Goal: Information Seeking & Learning: Compare options

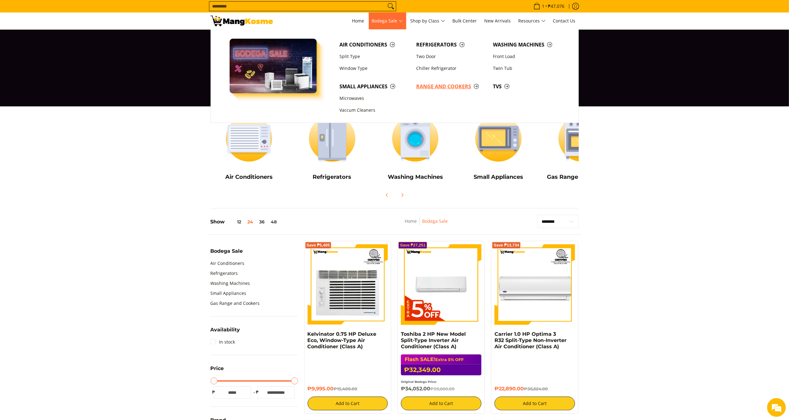
click at [427, 82] on link "Range and Cookers" at bounding box center [451, 86] width 77 height 12
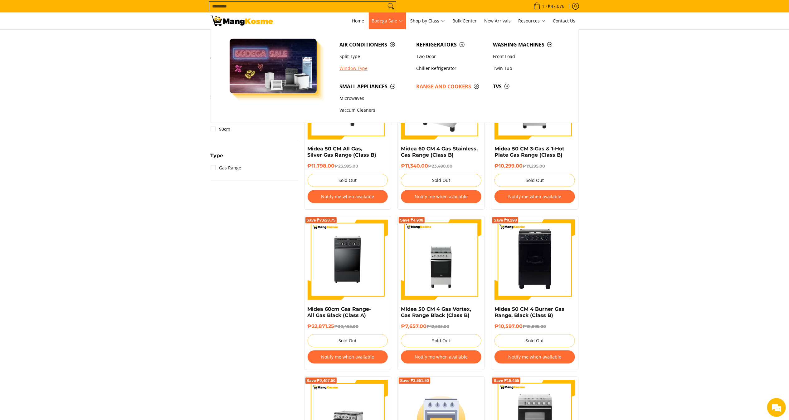
click at [358, 69] on link "Window Type" at bounding box center [374, 68] width 77 height 12
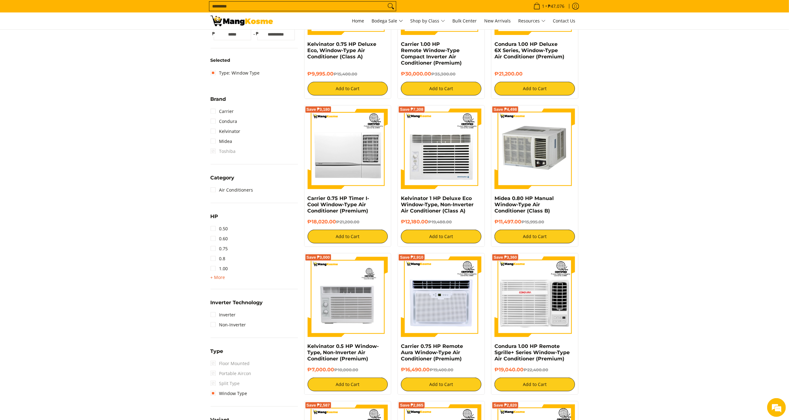
click at [219, 275] on span "+ More" at bounding box center [218, 277] width 15 height 5
click at [225, 281] on link "1.50" at bounding box center [219, 279] width 17 height 10
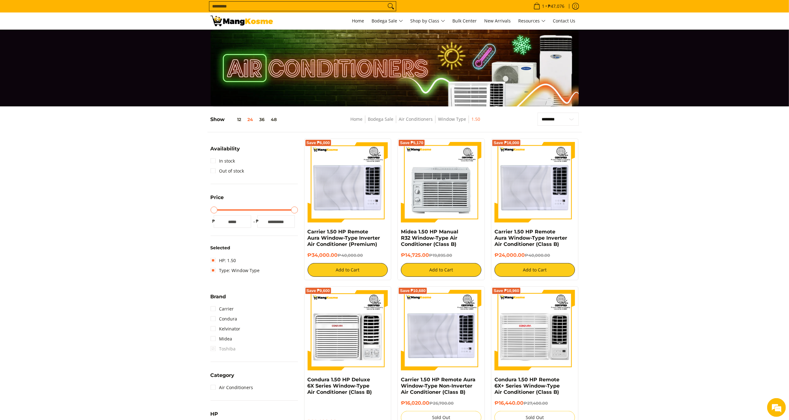
scroll to position [62, 0]
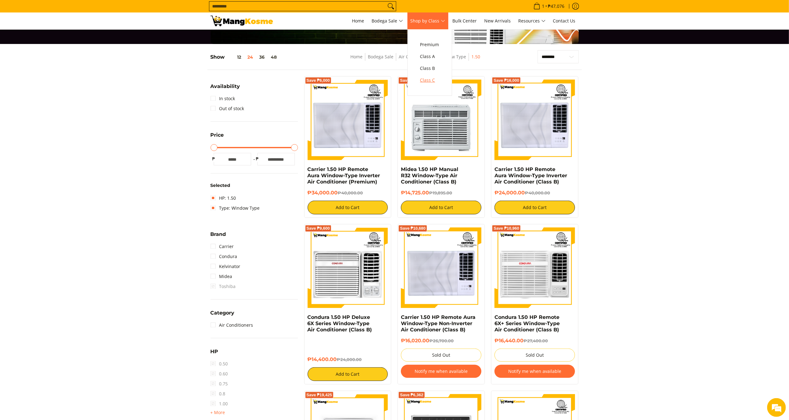
click at [432, 80] on span "Class C" at bounding box center [429, 80] width 19 height 8
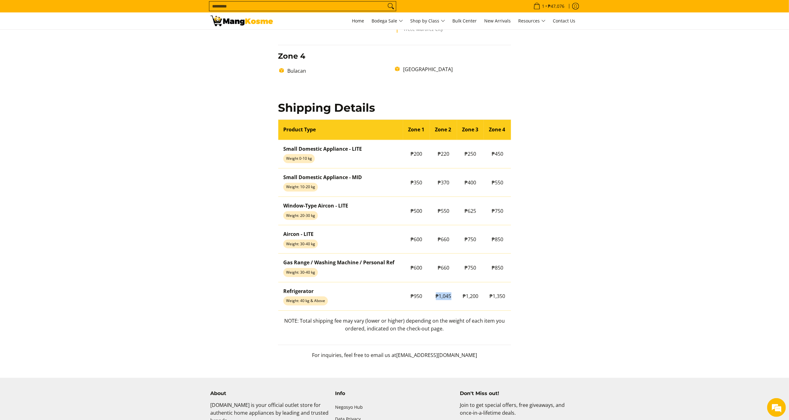
scroll to position [447, 0]
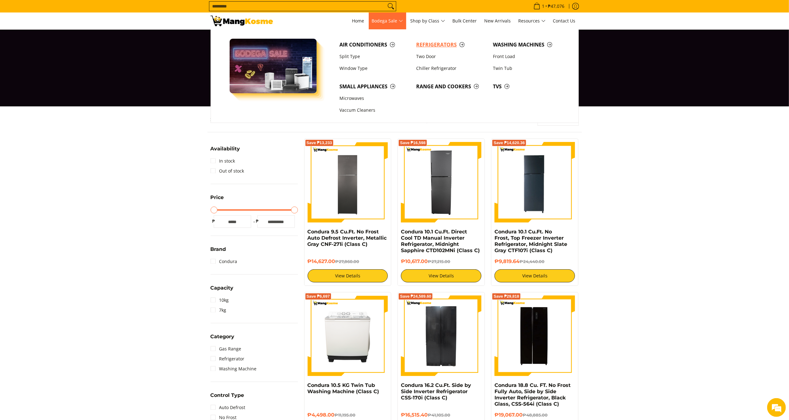
click at [454, 43] on span "Refrigerators" at bounding box center [451, 45] width 71 height 8
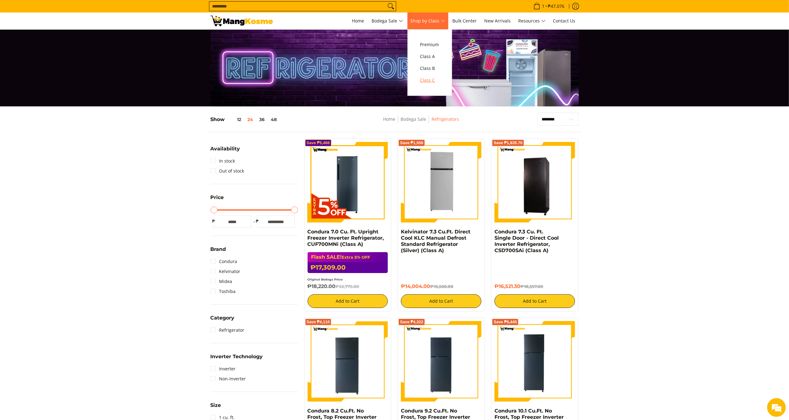
click at [433, 82] on span "Class C" at bounding box center [429, 80] width 19 height 8
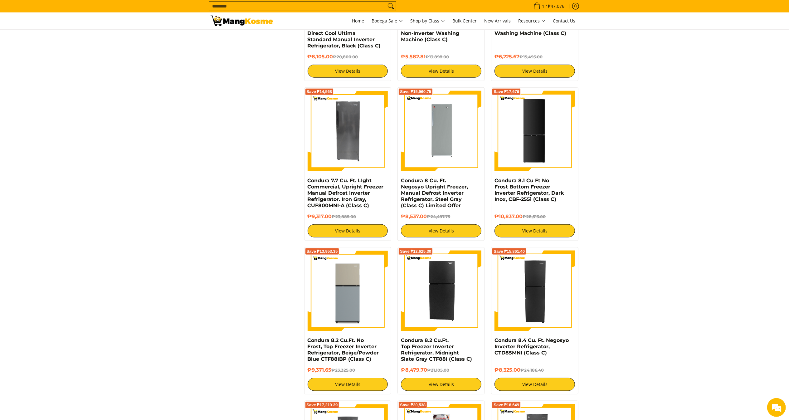
drag, startPoint x: 798, startPoint y: 99, endPoint x: 794, endPoint y: 272, distance: 173.5
click at [789, 269] on html "Skip to Main Content Home Bodega Sale Shop by Class Bulk Center New Arrivals Re…" at bounding box center [394, 133] width 789 height 1596
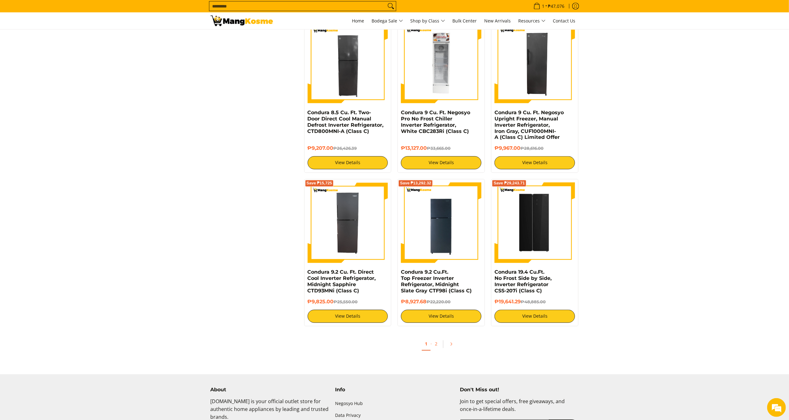
scroll to position [1071, 0]
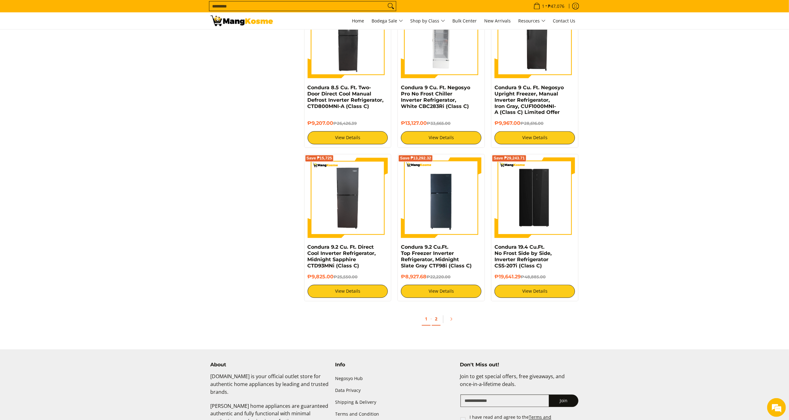
click at [435, 317] on link "2" at bounding box center [436, 319] width 9 height 13
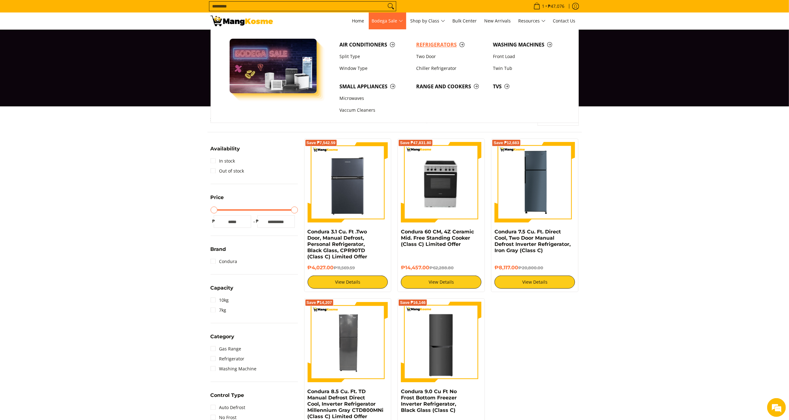
click at [423, 42] on span "Refrigerators" at bounding box center [451, 45] width 71 height 8
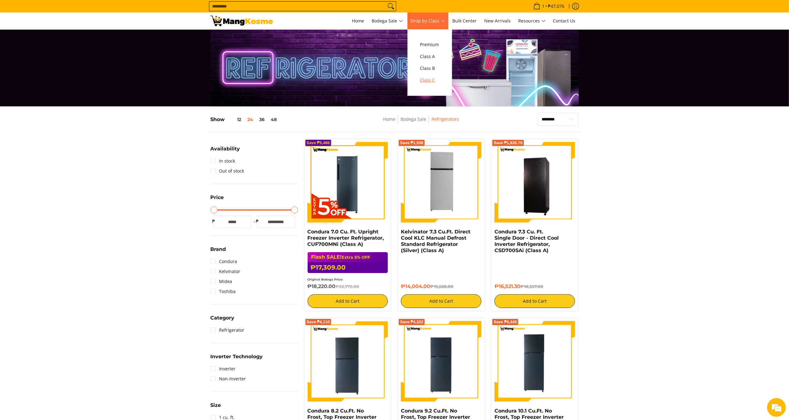
click at [434, 82] on span "Class C" at bounding box center [429, 80] width 19 height 8
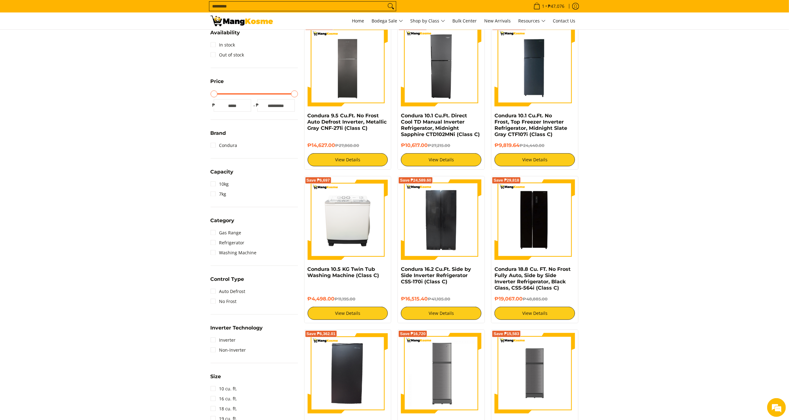
scroll to position [119, 0]
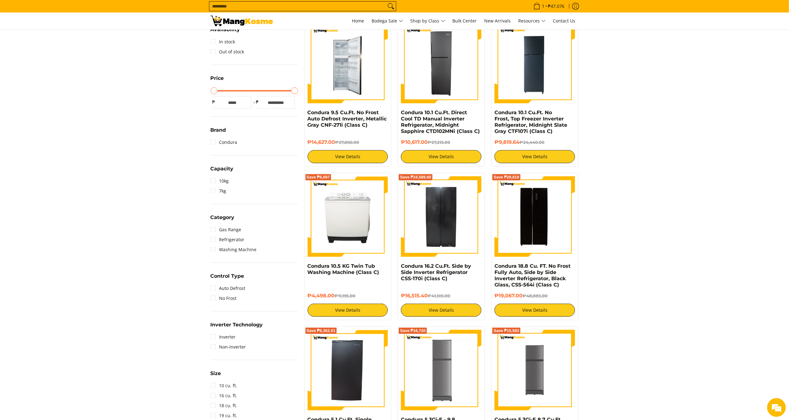
click at [366, 60] on img at bounding box center [348, 63] width 80 height 80
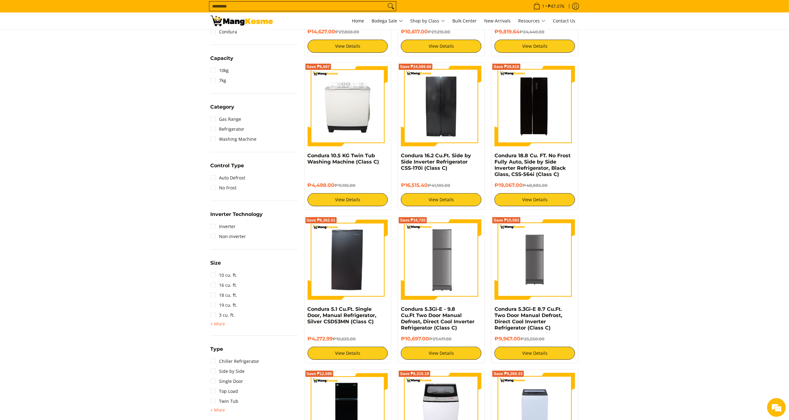
scroll to position [268, 0]
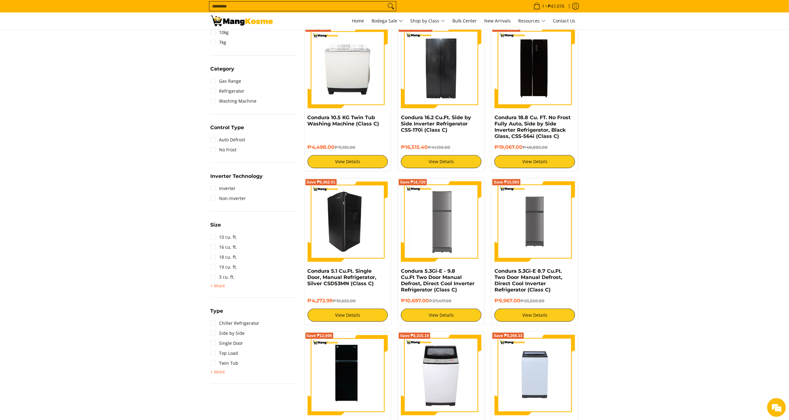
click at [352, 213] on img at bounding box center [348, 221] width 80 height 80
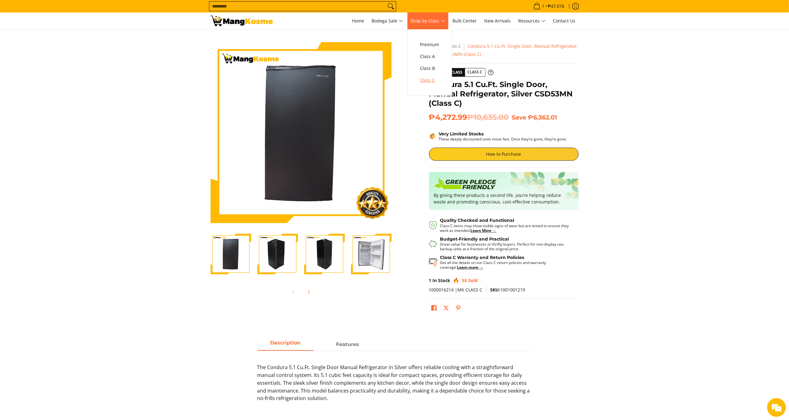
click at [436, 82] on span "Class C" at bounding box center [429, 80] width 19 height 8
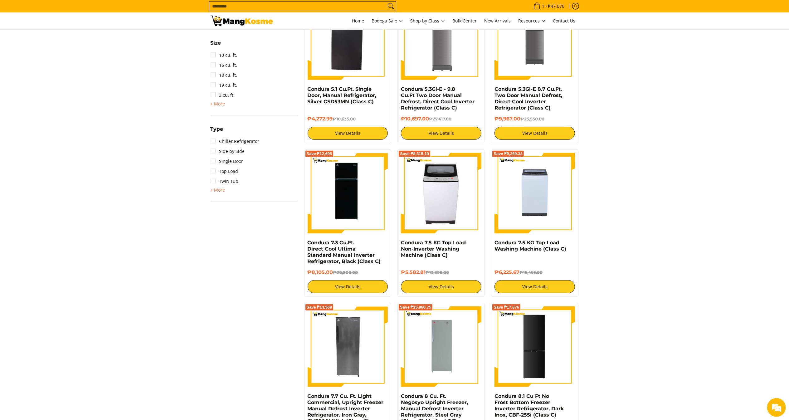
scroll to position [453, 0]
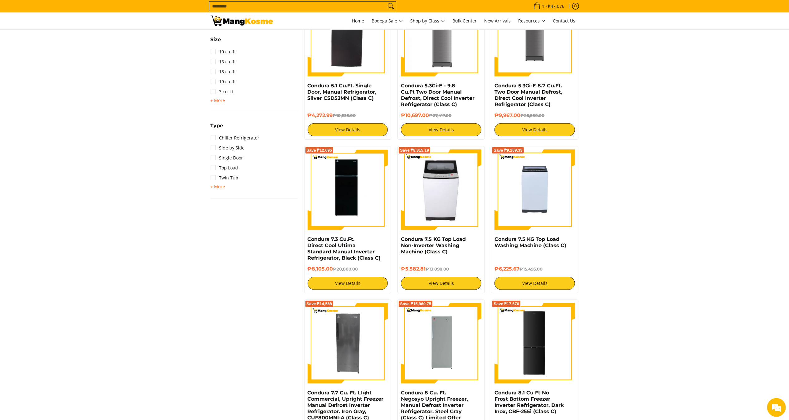
click at [789, 222] on html "Skip to Main Content Home Bodega Sale Shop by Class Bulk Center New Arrivals Re…" at bounding box center [394, 345] width 789 height 1596
click at [342, 177] on img at bounding box center [348, 189] width 80 height 80
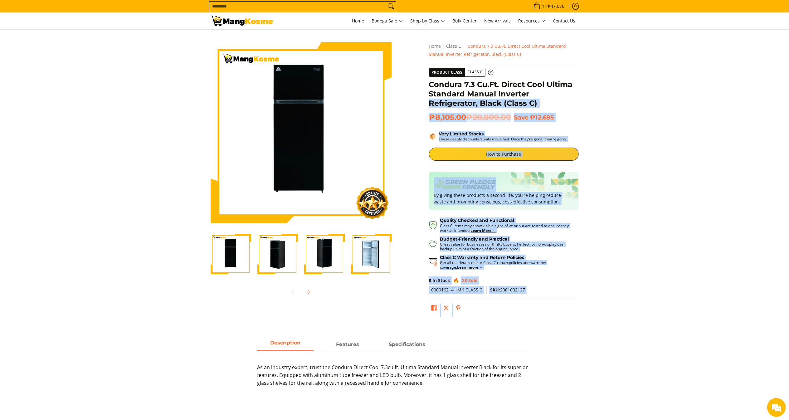
drag, startPoint x: 426, startPoint y: 83, endPoint x: 537, endPoint y: 90, distance: 110.9
click at [537, 90] on div "**********" at bounding box center [504, 181] width 156 height 278
click at [585, 93] on section "Skip to Main Content Enable zoom Disable zoom Enable zoom Disable zoom Enable z…" at bounding box center [394, 180] width 789 height 300
drag, startPoint x: 535, startPoint y: 104, endPoint x: 492, endPoint y: 88, distance: 46.5
click at [426, 86] on div "**********" at bounding box center [504, 181] width 156 height 278
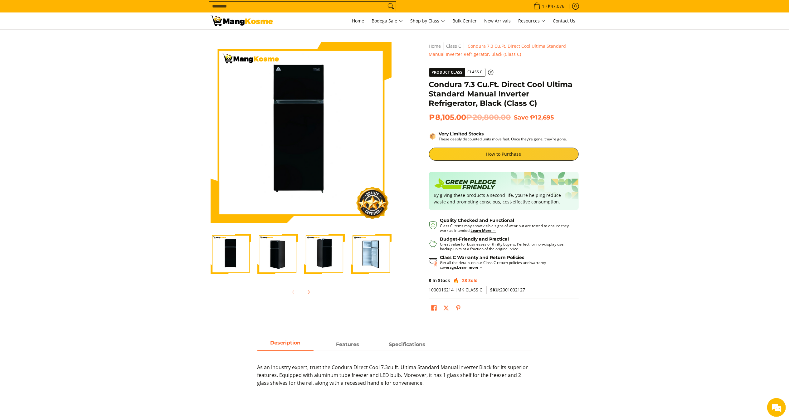
drag, startPoint x: 568, startPoint y: 95, endPoint x: 558, endPoint y: 97, distance: 10.3
click at [568, 95] on h1 "Condura 7.3 Cu.Ft. Direct Cool Ultima Standard Manual Inverter Refrigerator, Bl…" at bounding box center [504, 94] width 150 height 28
click at [536, 105] on h1 "Condura 7.3 Cu.Ft. Direct Cool Ultima Standard Manual Inverter Refrigerator, Bl…" at bounding box center [504, 94] width 150 height 28
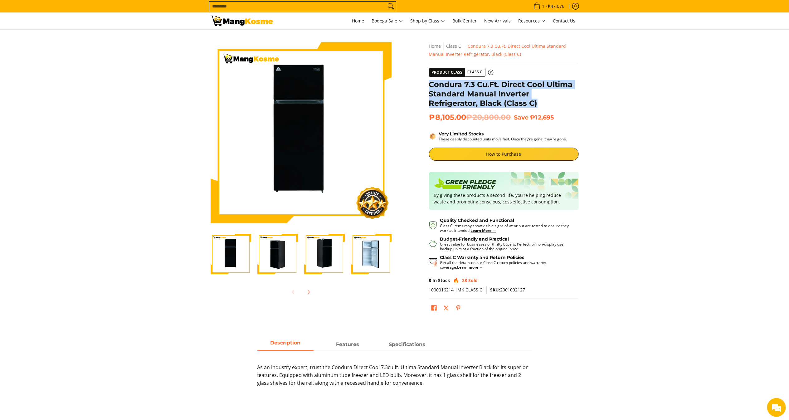
drag, startPoint x: 429, startPoint y: 82, endPoint x: 553, endPoint y: 99, distance: 124.7
click at [553, 100] on h1 "Condura 7.3 Cu.Ft. Direct Cool Ultima Standard Manual Inverter Refrigerator, Bl…" at bounding box center [504, 94] width 150 height 28
copy h1 "Condura 7.3 Cu.Ft. Direct Cool Ultima Standard Manual Inverter Refrigerator, Bl…"
click at [467, 116] on span "₱8,105.00 ₱20,800.00" at bounding box center [470, 117] width 82 height 9
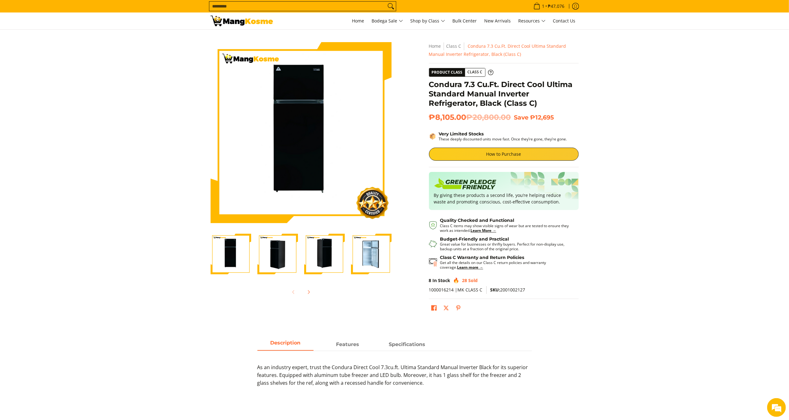
drag, startPoint x: 467, startPoint y: 116, endPoint x: 431, endPoint y: 117, distance: 36.2
click at [431, 117] on span "₱8,105.00 ₱20,800.00" at bounding box center [470, 117] width 82 height 9
copy span "₱8,105.00"
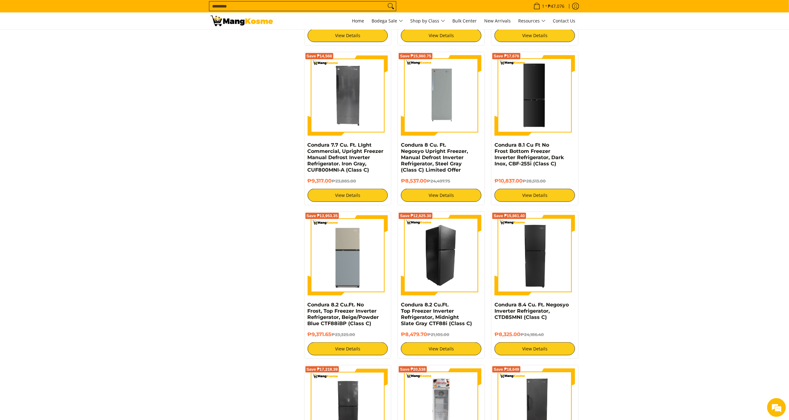
click at [428, 248] on img at bounding box center [441, 255] width 80 height 80
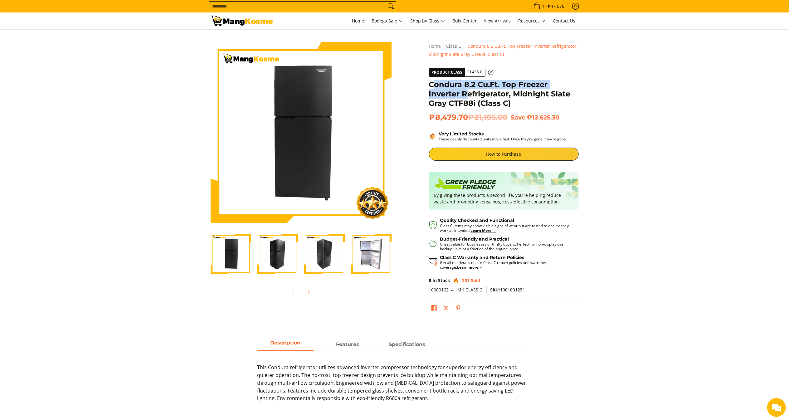
drag, startPoint x: 432, startPoint y: 84, endPoint x: 437, endPoint y: 94, distance: 11.9
click at [447, 94] on h1 "Condura 8.2 Cu.Ft. Top Freezer Inverter Refrigerator, Midnight Slate Gray CTF88…" at bounding box center [504, 94] width 150 height 28
click at [428, 81] on div "**********" at bounding box center [504, 181] width 156 height 278
drag, startPoint x: 430, startPoint y: 82, endPoint x: 517, endPoint y: 100, distance: 88.5
click at [517, 100] on h1 "Condura 8.2 Cu.Ft. Top Freezer Inverter Refrigerator, Midnight Slate Gray CTF88…" at bounding box center [504, 94] width 150 height 28
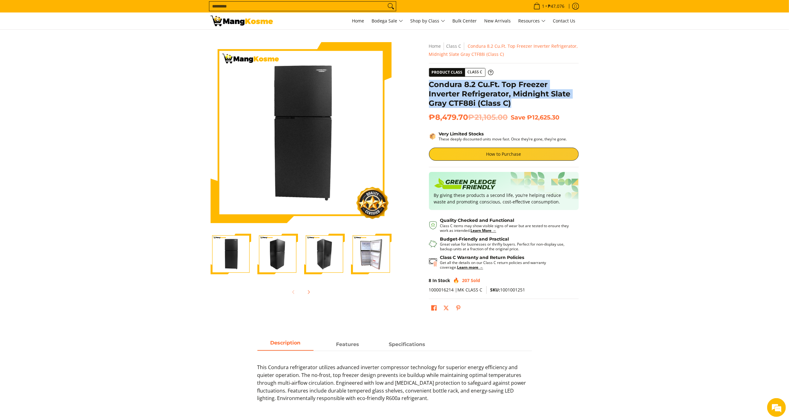
copy h1 "Condura 8.2 Cu.Ft. Top Freezer Inverter Refrigerator, Midnight Slate Gray CTF88…"
drag, startPoint x: 468, startPoint y: 114, endPoint x: 431, endPoint y: 117, distance: 37.2
click at [431, 117] on span "₱8,479.70 ₱21,105.00" at bounding box center [468, 117] width 79 height 9
copy span "₱8,479.70"
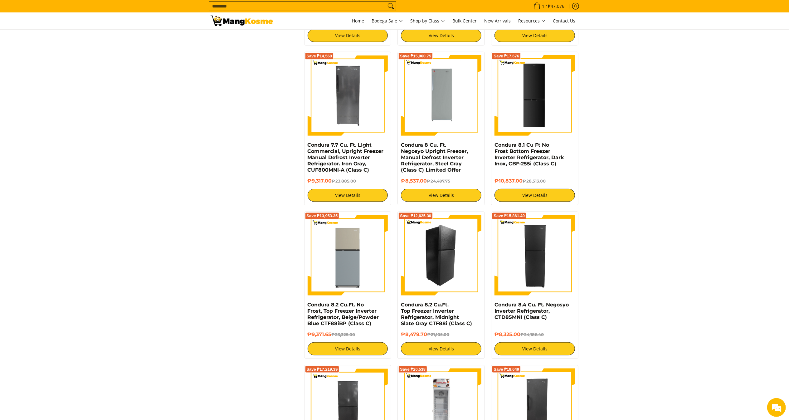
scroll to position [701, 0]
click at [520, 266] on img at bounding box center [534, 255] width 80 height 80
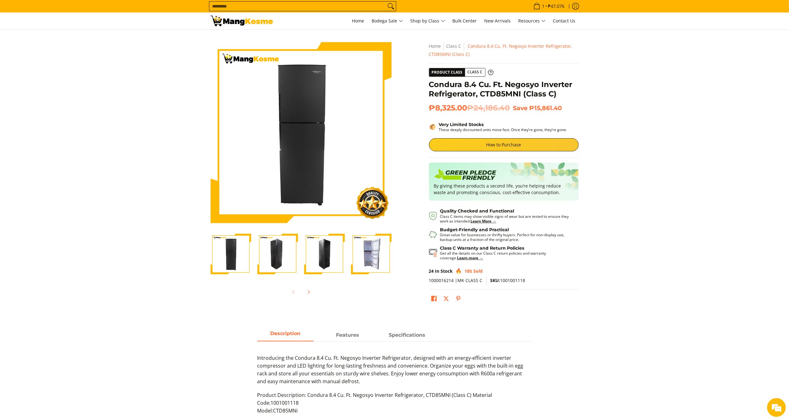
drag, startPoint x: 428, startPoint y: 83, endPoint x: 596, endPoint y: 96, distance: 168.3
click at [596, 96] on section "Skip to Main Content Enable zoom Disable zoom Enable zoom Disable zoom Enable z…" at bounding box center [394, 175] width 789 height 290
drag, startPoint x: 556, startPoint y: 92, endPoint x: 431, endPoint y: 83, distance: 125.1
click at [431, 83] on h1 "Condura 8.4 Cu. Ft. Negosyo Inverter Refrigerator, CTD85MNI (Class C)" at bounding box center [504, 89] width 150 height 19
copy h1 "Condura 8.4 Cu. Ft. Negosyo Inverter Refrigerator, CTD85MNI (Class C)"
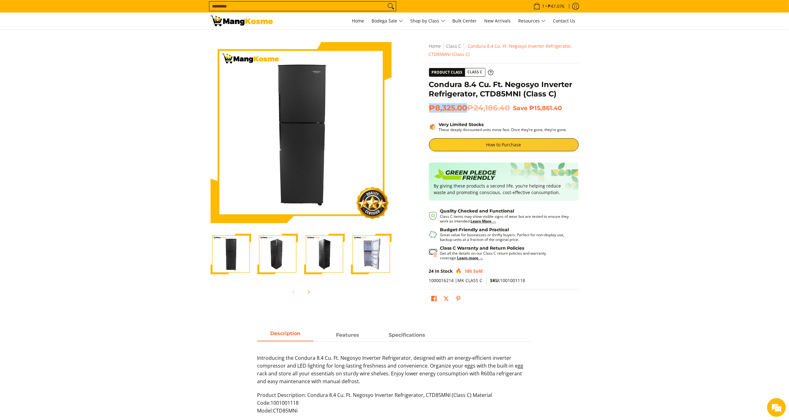
copy span "₱8,325.00"
drag, startPoint x: 465, startPoint y: 107, endPoint x: 429, endPoint y: 108, distance: 36.8
click at [429, 108] on span "₱8,325.00 ₱24,186.40" at bounding box center [469, 107] width 81 height 9
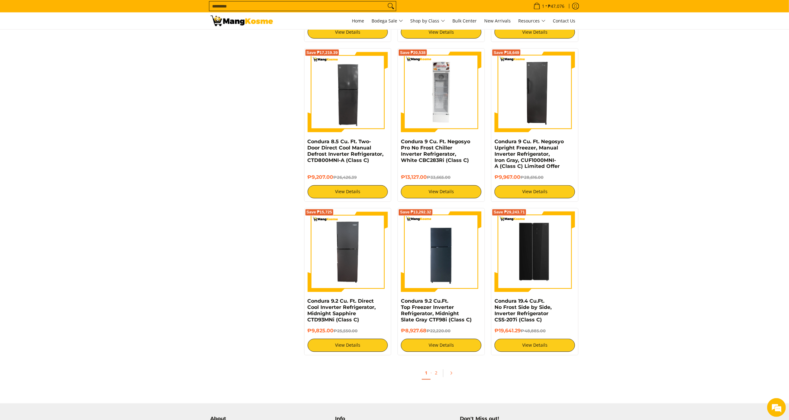
scroll to position [1012, 0]
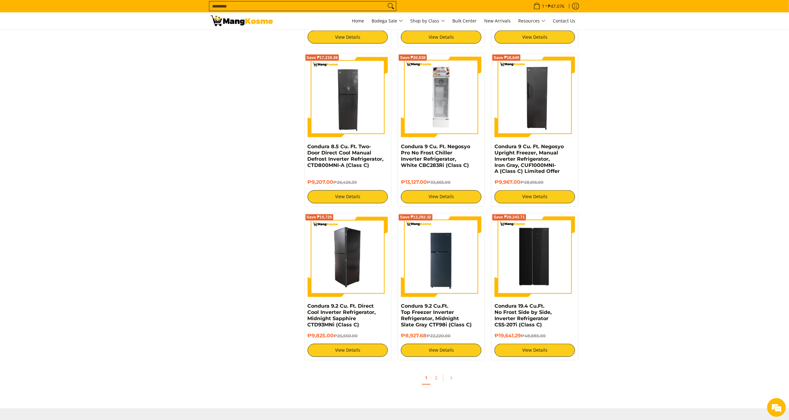
click at [336, 246] on img at bounding box center [348, 257] width 80 height 80
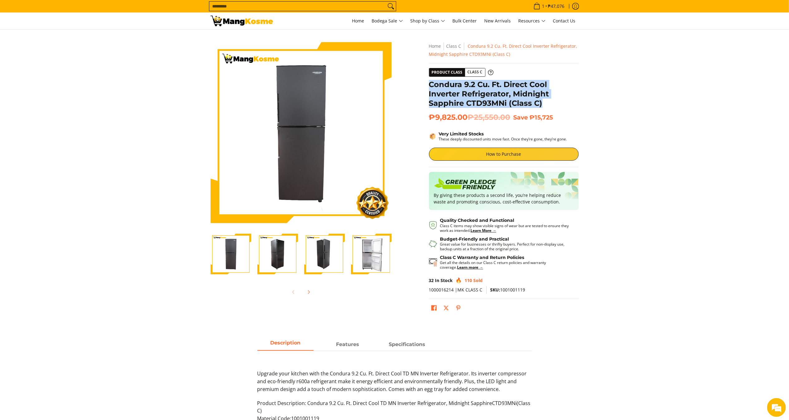
copy h1 "Condura 9.2 Cu. Ft. Direct Cool Inverter Refrigerator, Midnight Sapphire CTD93M…"
drag, startPoint x: 547, startPoint y: 103, endPoint x: 431, endPoint y: 85, distance: 118.1
click at [431, 85] on h1 "Condura 9.2 Cu. Ft. Direct Cool Inverter Refrigerator, Midnight Sapphire CTD93M…" at bounding box center [504, 94] width 150 height 28
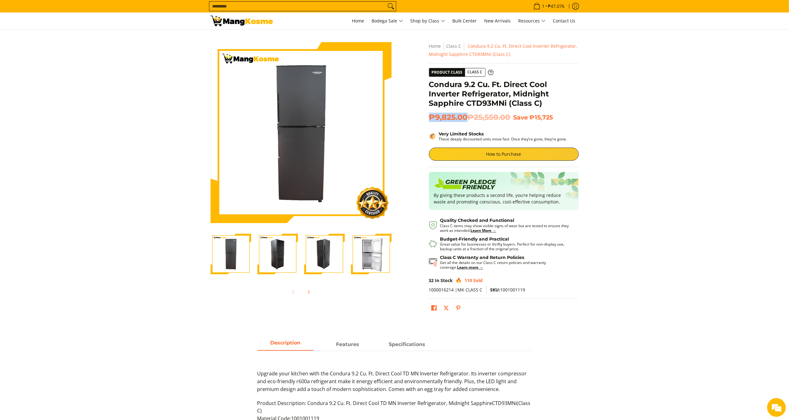
drag, startPoint x: 465, startPoint y: 117, endPoint x: 432, endPoint y: 116, distance: 33.7
click at [432, 116] on span "₱9,825.00 ₱25,550.00" at bounding box center [469, 117] width 81 height 9
copy span "₱9,825.00"
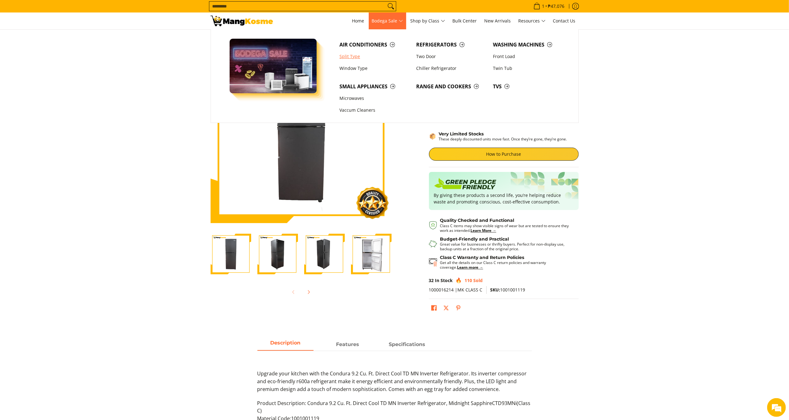
click at [368, 57] on link "Split Type" at bounding box center [374, 57] width 77 height 12
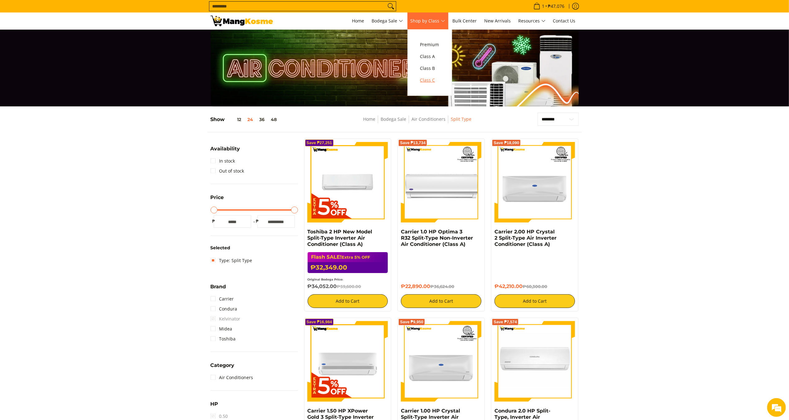
click at [435, 80] on span "Class C" at bounding box center [429, 80] width 19 height 8
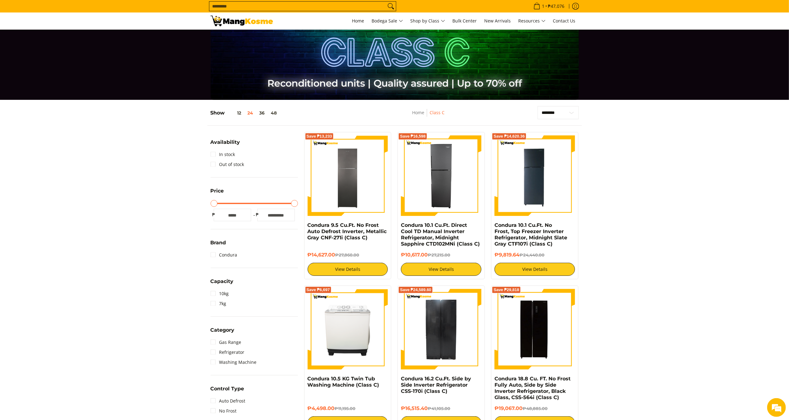
scroll to position [13, 0]
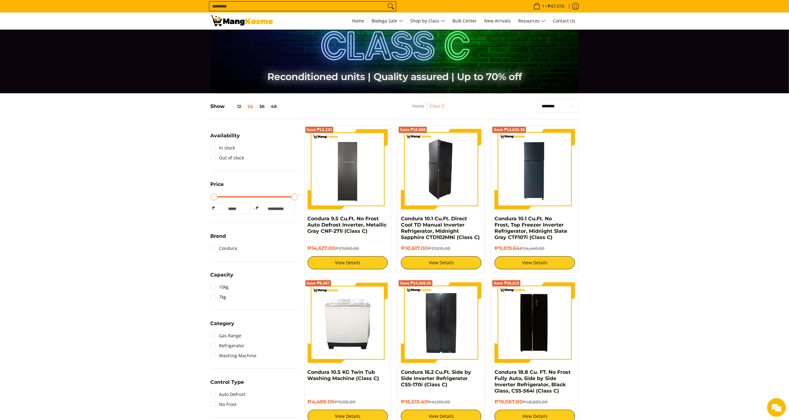
click at [449, 184] on img at bounding box center [441, 169] width 80 height 80
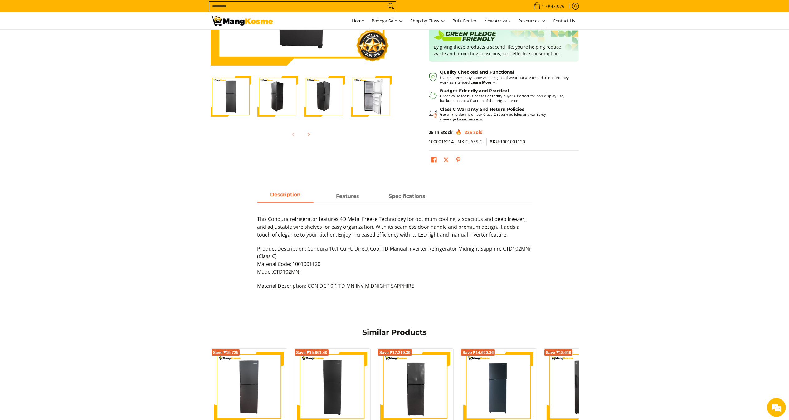
click at [789, 223] on html "Skip to Main Content Home Bodega Sale Shop by Class Bulk Center New Arrivals Re…" at bounding box center [394, 268] width 789 height 853
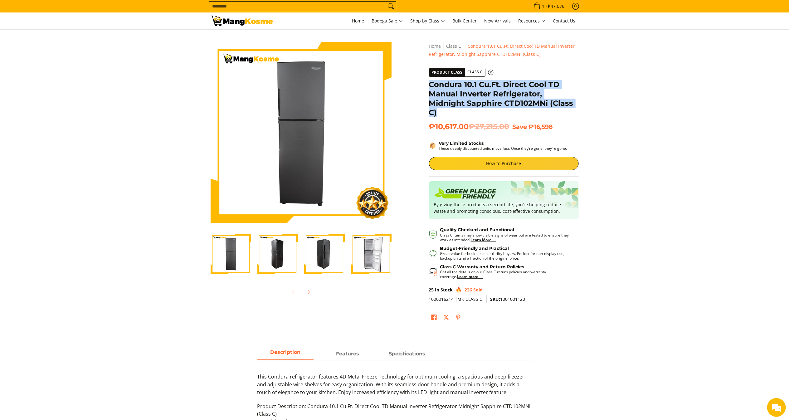
drag, startPoint x: 444, startPoint y: 114, endPoint x: 429, endPoint y: 84, distance: 34.1
click at [429, 84] on h1 "Condura 10.1 Cu.Ft. Direct Cool TD Manual Inverter Refrigerator, Midnight Sapph…" at bounding box center [504, 98] width 150 height 37
copy h1 "Condura 10.1 Cu.Ft. Direct Cool TD Manual Inverter Refrigerator, Midnight Sapph…"
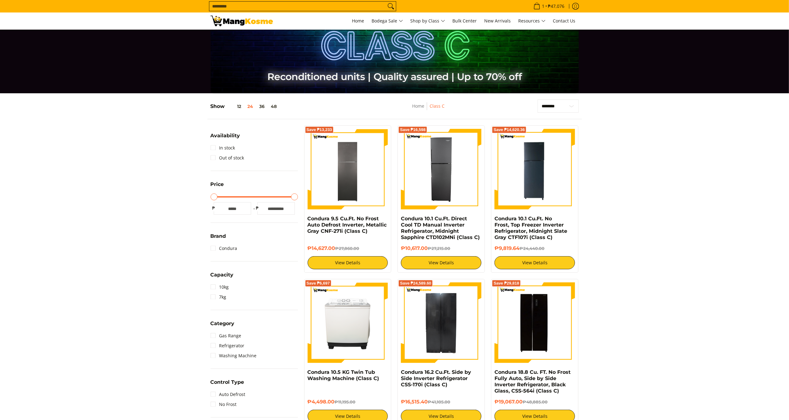
scroll to position [13, 0]
drag, startPoint x: 371, startPoint y: 235, endPoint x: 305, endPoint y: 216, distance: 68.4
click at [305, 216] on div "Save ₱13,233 Condura 9.5 Cu.Ft. No Frost Auto Defrost Inverter, Metallic Gray C…" at bounding box center [347, 198] width 87 height 147
copy link "Condura 9.5 Cu.Ft. No Frost Auto Defrost Inverter, Metallic Gray CNF-271i (Clas…"
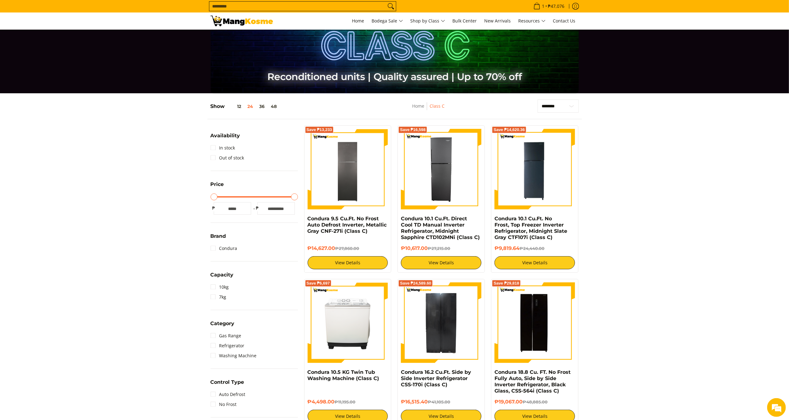
drag, startPoint x: 568, startPoint y: 237, endPoint x: 495, endPoint y: 222, distance: 75.0
click at [495, 222] on h4 "Condura 10.1 Cu.Ft. No Frost, Top Freezer Inverter Refrigerator, Midnight Slate…" at bounding box center [534, 228] width 80 height 25
copy link "Condura 10.1 Cu.Ft. No Frost, Top Freezer Inverter Refrigerator, Midnight Slate…"
drag, startPoint x: 671, startPoint y: 164, endPoint x: 667, endPoint y: 162, distance: 4.3
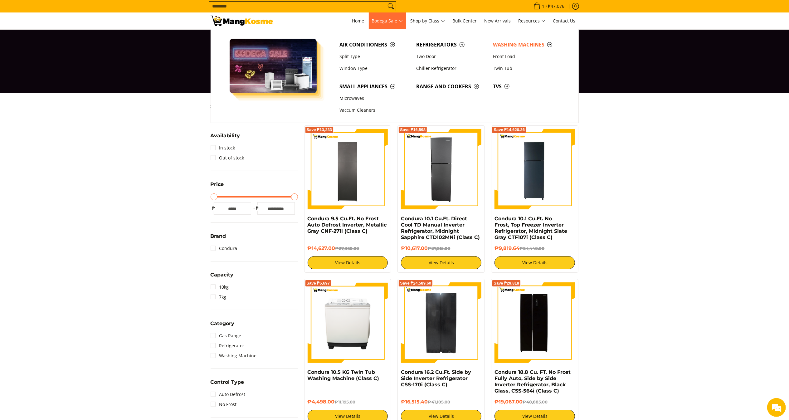
click at [507, 47] on span "Washing Machines" at bounding box center [528, 45] width 71 height 8
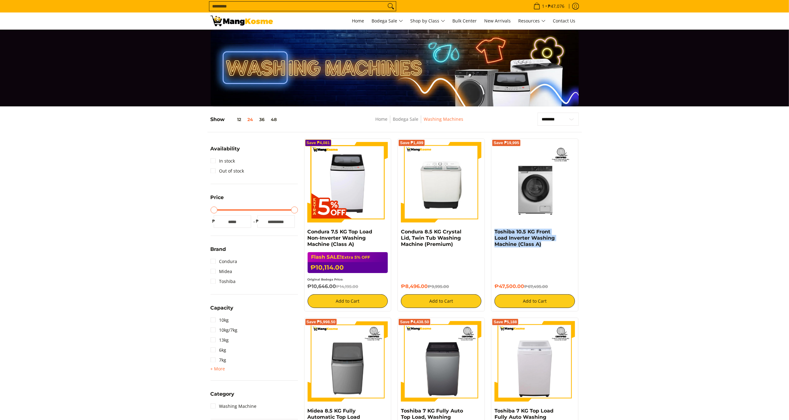
drag, startPoint x: 548, startPoint y: 249, endPoint x: 490, endPoint y: 232, distance: 60.8
click at [490, 232] on div "Save ₱19,995 Toshiba 10.5 KG Front Load Inverter Washing Machine (Class A) ₱47,…" at bounding box center [535, 225] width 94 height 173
copy link "Toshiba 10.5 KG Front Load Inverter Washing Machine (Class A)"
copy h6 "₱47,500.00"
drag, startPoint x: 524, startPoint y: 285, endPoint x: 495, endPoint y: 286, distance: 29.6
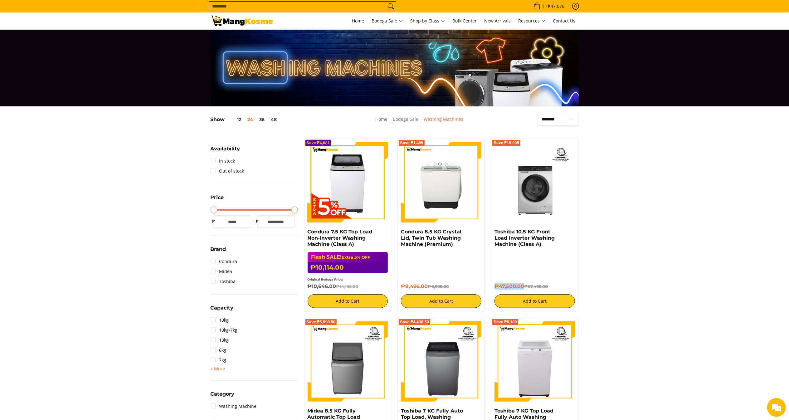
click at [495, 286] on h6 "₱47,500.00 ₱67,495.00" at bounding box center [534, 286] width 80 height 6
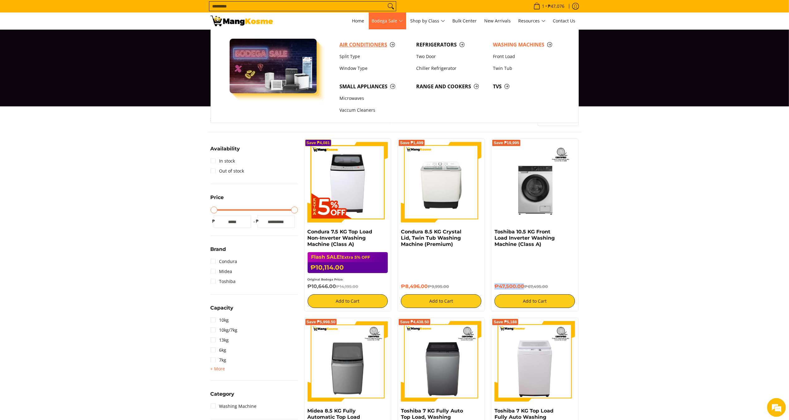
click at [366, 47] on span "Air Conditioners" at bounding box center [374, 45] width 71 height 8
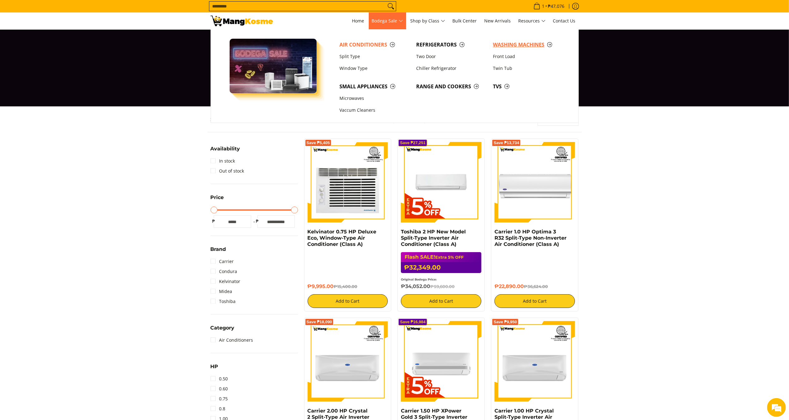
click at [532, 46] on span "Washing Machines" at bounding box center [528, 45] width 71 height 8
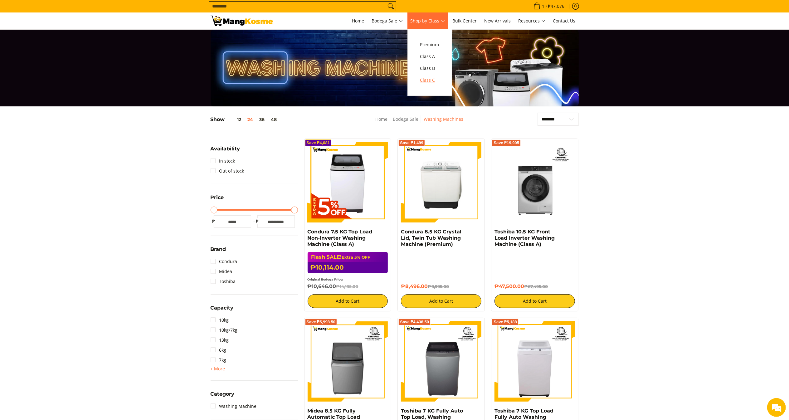
click at [439, 84] on span "Class C" at bounding box center [429, 80] width 19 height 8
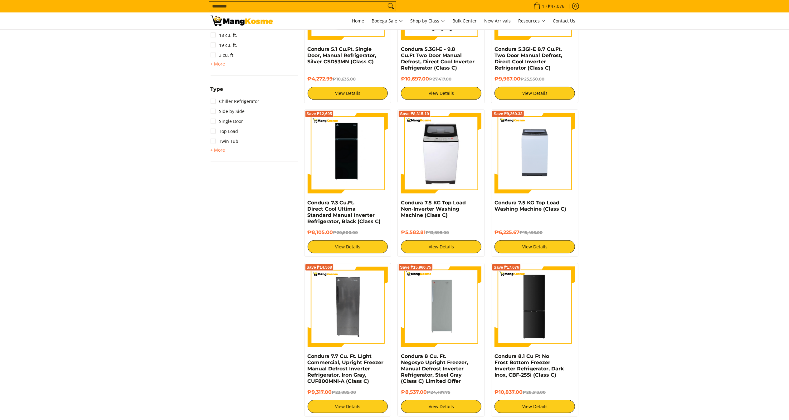
click at [789, 147] on html "Skip to Main Content Home Bodega Sale Shop by Class Bulk Center New Arrivals Re…" at bounding box center [394, 308] width 789 height 1596
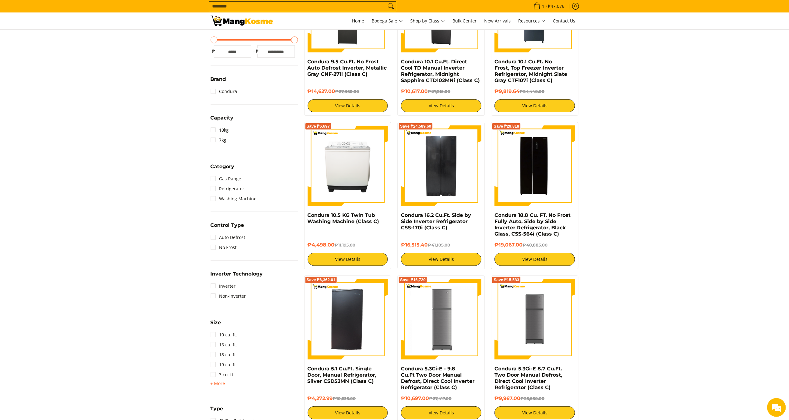
scroll to position [81, 0]
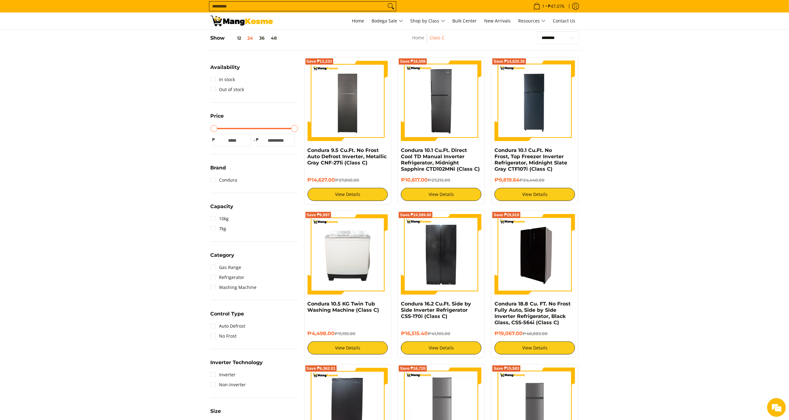
click at [544, 263] on img at bounding box center [534, 254] width 80 height 80
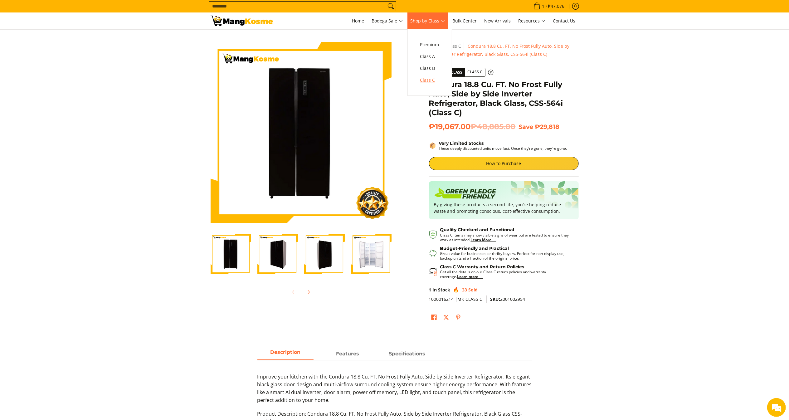
click at [436, 83] on span "Class C" at bounding box center [429, 80] width 19 height 8
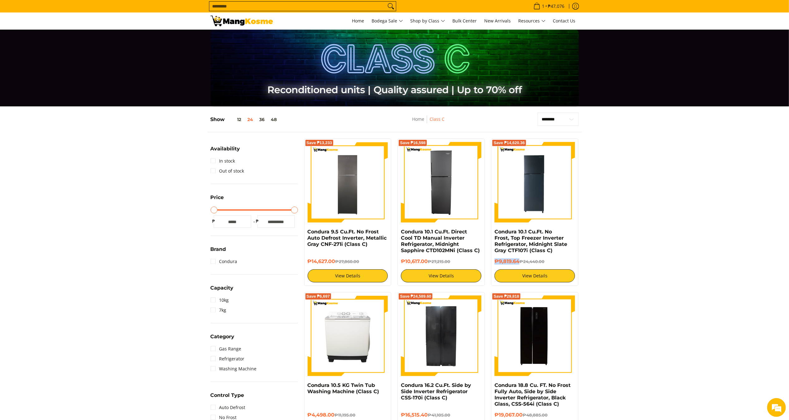
drag, startPoint x: 519, startPoint y: 262, endPoint x: 494, endPoint y: 262, distance: 25.0
click at [494, 262] on div "Save ₱14,620.36 Condura 10.1 Cu.Ft. No Frost, Top Freezer Inverter Refrigerator…" at bounding box center [534, 212] width 87 height 147
copy h6 "₱9,819.64"
drag, startPoint x: 336, startPoint y: 261, endPoint x: 305, endPoint y: 265, distance: 30.9
click at [305, 265] on div "Save ₱13,233 Condura 9.5 Cu.Ft. No Frost Auto Defrost Inverter, Metallic Gray C…" at bounding box center [347, 212] width 87 height 147
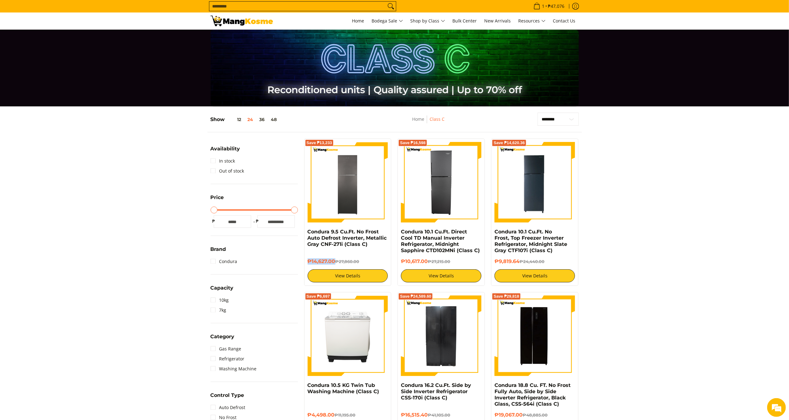
copy h6 "₱14,627.00"
click at [359, 187] on img at bounding box center [348, 182] width 80 height 80
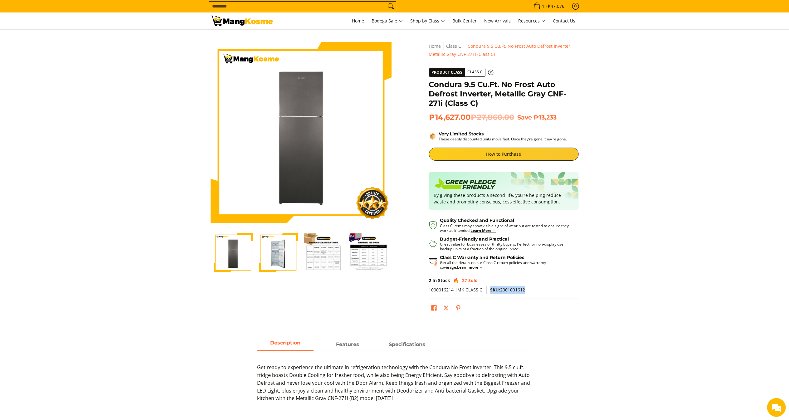
drag, startPoint x: 490, startPoint y: 290, endPoint x: 535, endPoint y: 293, distance: 45.3
click at [535, 293] on p "1000016214 |MK CLASS C SKU: 2001001612" at bounding box center [504, 292] width 150 height 13
copy span "SKU: 2001001612"
drag, startPoint x: 487, startPoint y: 102, endPoint x: 429, endPoint y: 82, distance: 62.2
click at [429, 82] on h1 "Condura 9.5 Cu.Ft. No Frost Auto Defrost Inverter, Metallic Gray CNF-271i (Clas…" at bounding box center [504, 94] width 150 height 28
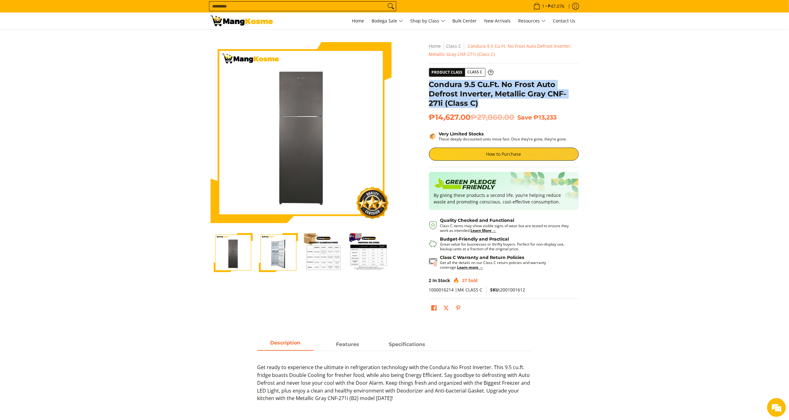
copy h1 "Condura 9.5 Cu.Ft. No Frost Auto Defrost Inverter, Metallic Gray CNF-271i (Clas…"
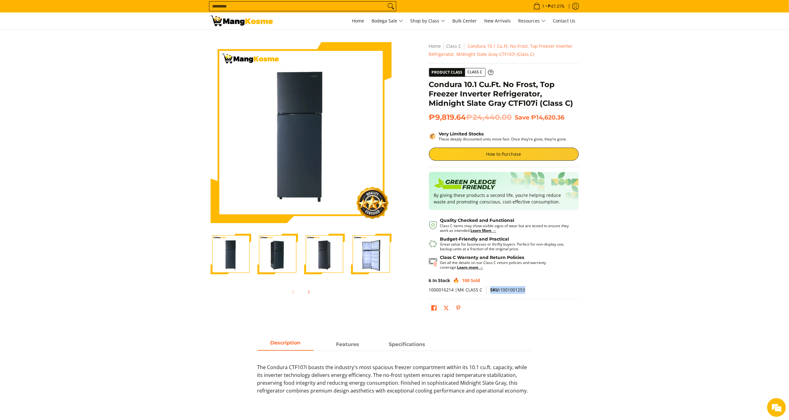
drag, startPoint x: 490, startPoint y: 287, endPoint x: 530, endPoint y: 286, distance: 40.9
click at [535, 289] on p "1000016214 |MK CLASS C SKU: 1001001253" at bounding box center [504, 292] width 150 height 13
copy span "SKU: 1001001253"
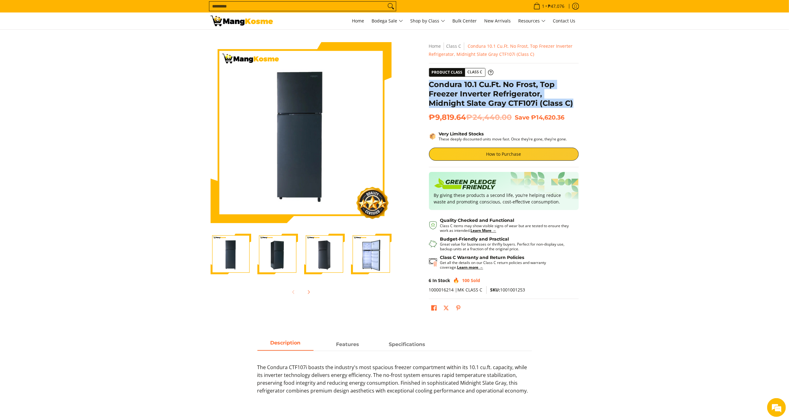
copy h1 "Condura 10.1 Cu.Ft. No Frost, Top Freezer Inverter Refrigerator, Midnight Slate…"
drag, startPoint x: 429, startPoint y: 82, endPoint x: 576, endPoint y: 102, distance: 147.7
click at [576, 102] on h1 "Condura 10.1 Cu.Ft. No Frost, Top Freezer Inverter Refrigerator, Midnight Slate…" at bounding box center [504, 94] width 150 height 28
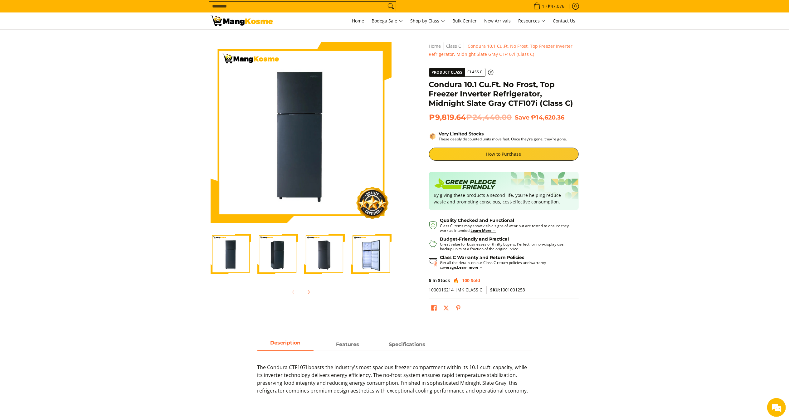
click at [354, 6] on input "Search..." at bounding box center [297, 6] width 177 height 9
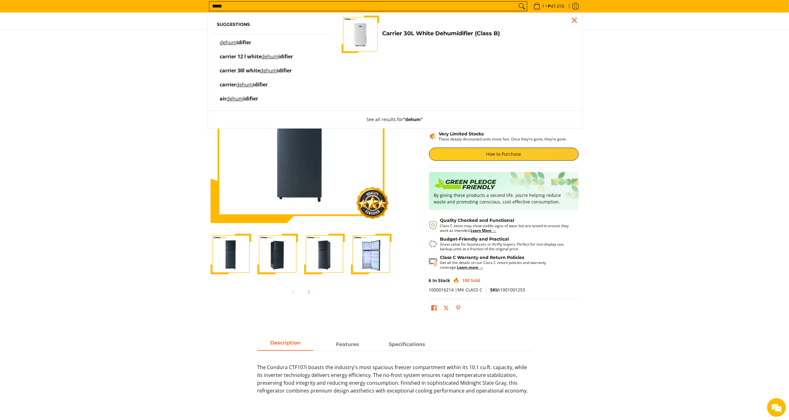
type input "*****"
click at [411, 28] on link "Carrier 30L White Dehumidifier (Class B) ₱11,893.00 | ₱16,999.00" at bounding box center [457, 34] width 231 height 37
